Goal: Transaction & Acquisition: Purchase product/service

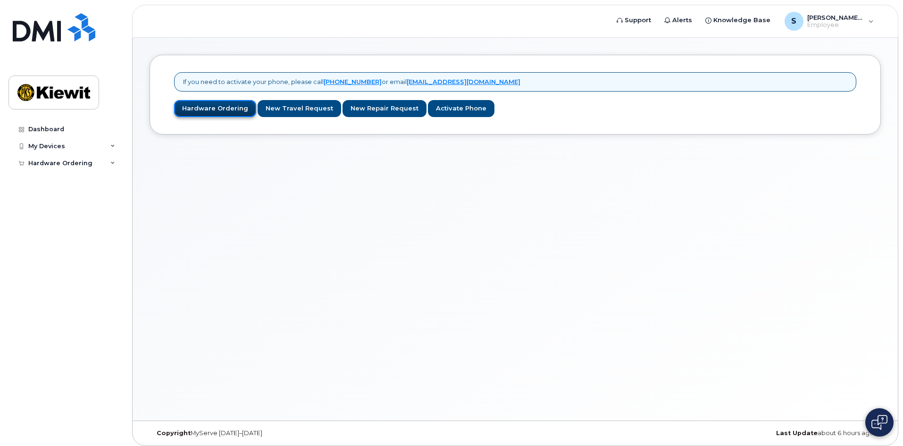
click at [194, 110] on link "Hardware Ordering" at bounding box center [215, 108] width 82 height 17
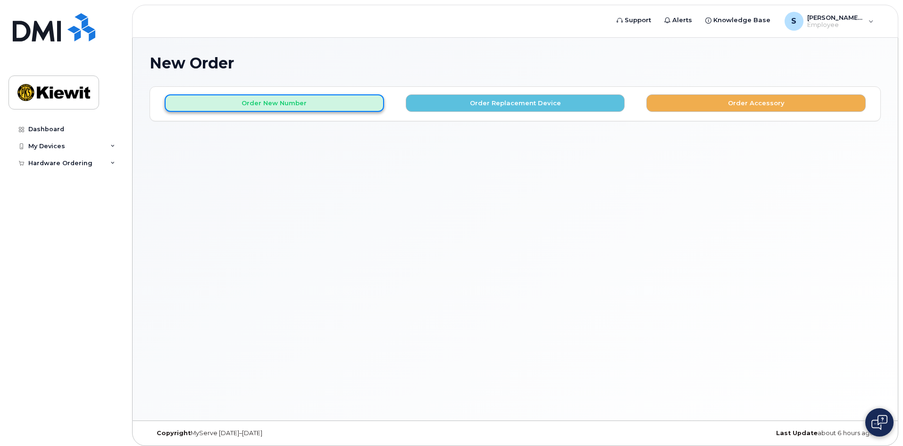
click at [261, 106] on button "Order New Number" at bounding box center [274, 102] width 219 height 17
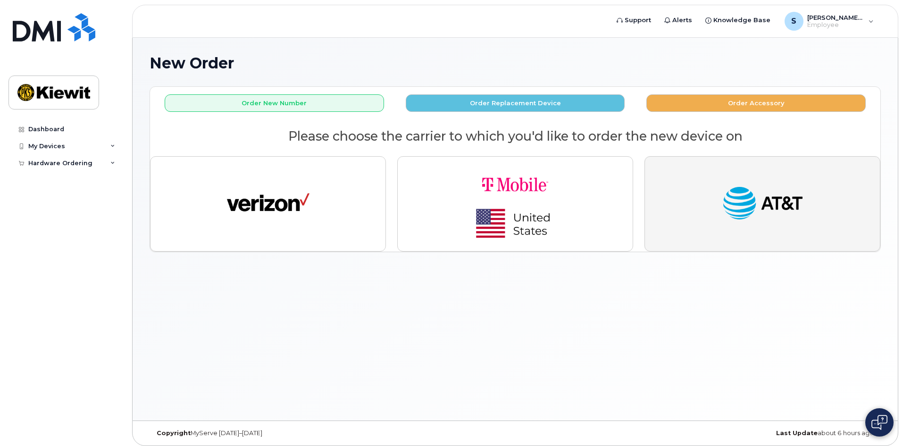
click at [769, 239] on button "button" at bounding box center [762, 203] width 236 height 95
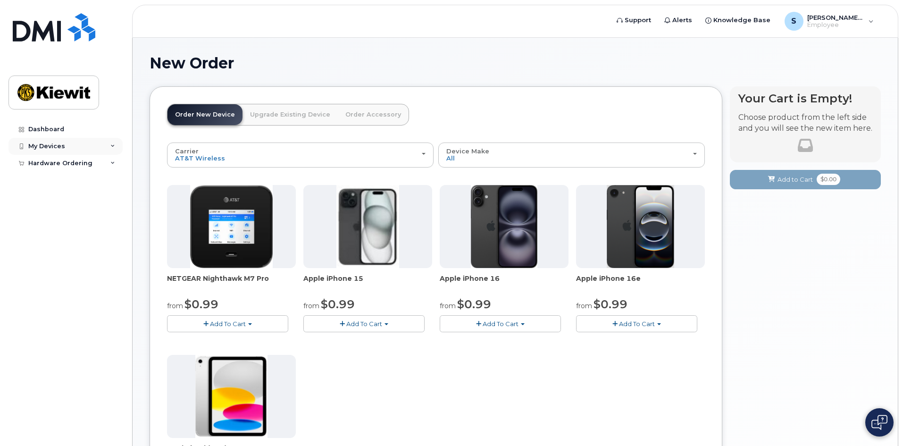
click at [90, 140] on div "My Devices" at bounding box center [65, 146] width 114 height 17
click at [109, 168] on div "Hardware Ordering" at bounding box center [65, 163] width 114 height 17
click at [531, 328] on button "Add To Cart" at bounding box center [500, 323] width 121 height 17
